Goal: Navigation & Orientation: Find specific page/section

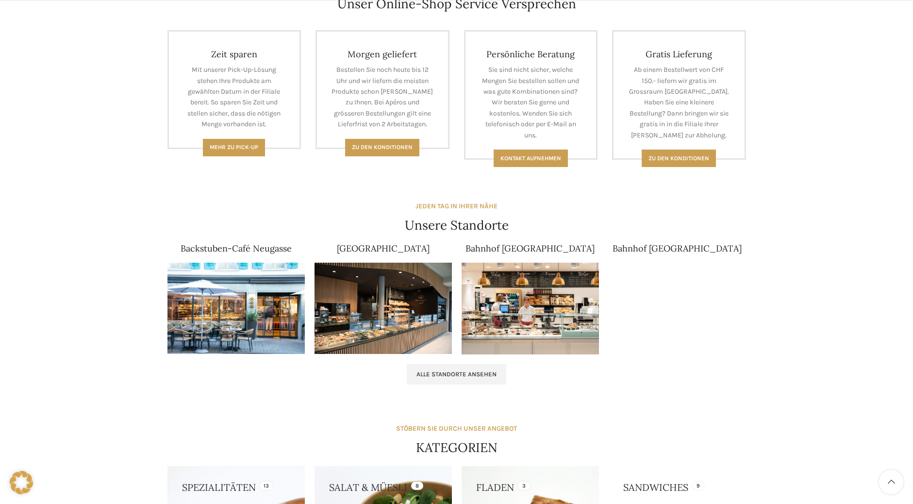
scroll to position [583, 0]
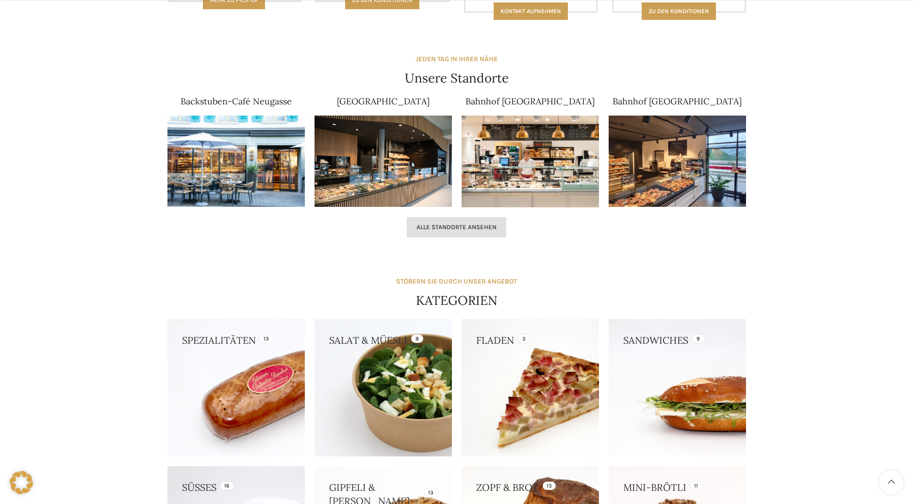
click at [428, 231] on span "Alle Standorte ansehen" at bounding box center [457, 227] width 80 height 8
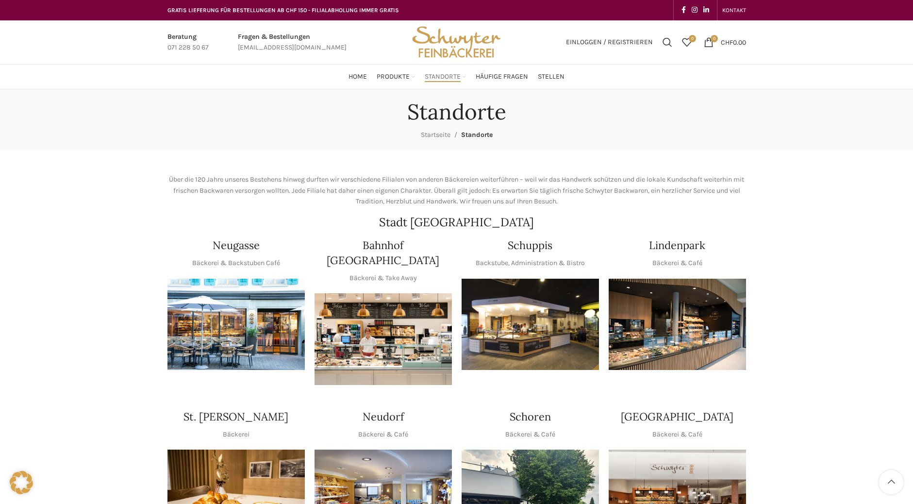
scroll to position [146, 0]
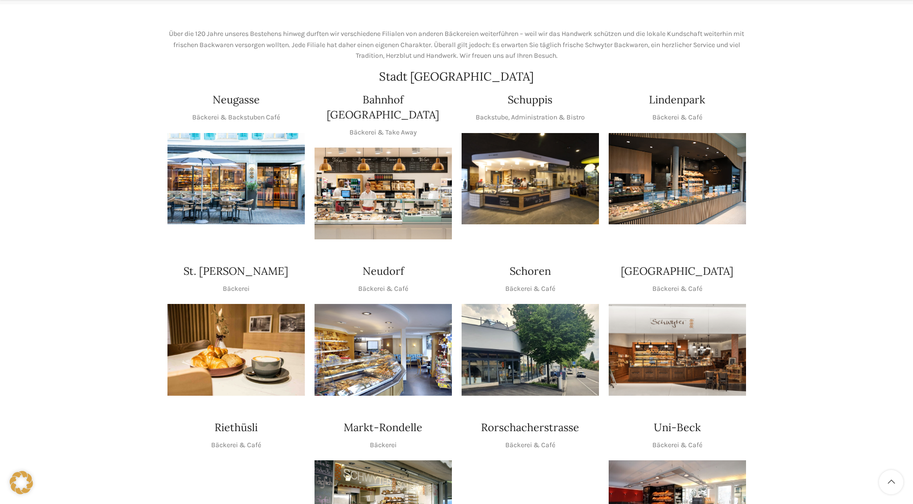
click at [402, 339] on img "1 / 1" at bounding box center [383, 350] width 137 height 92
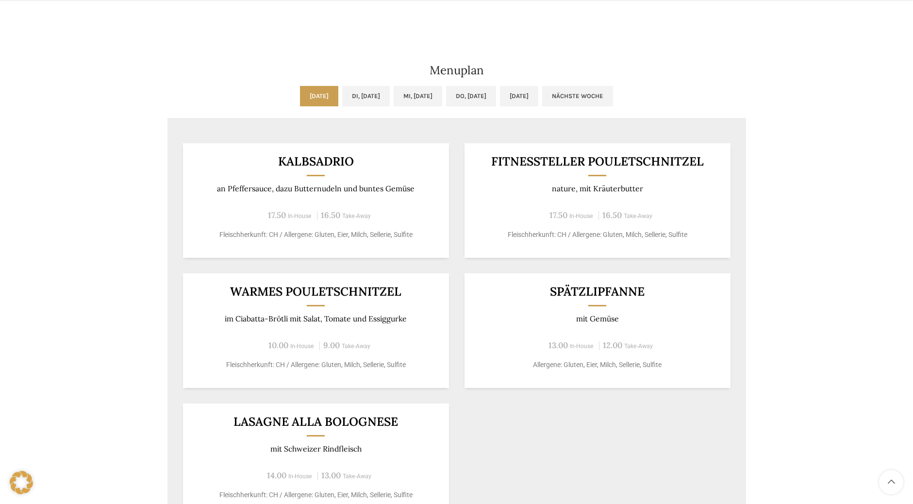
scroll to position [486, 0]
